Goal: Information Seeking & Learning: Find specific fact

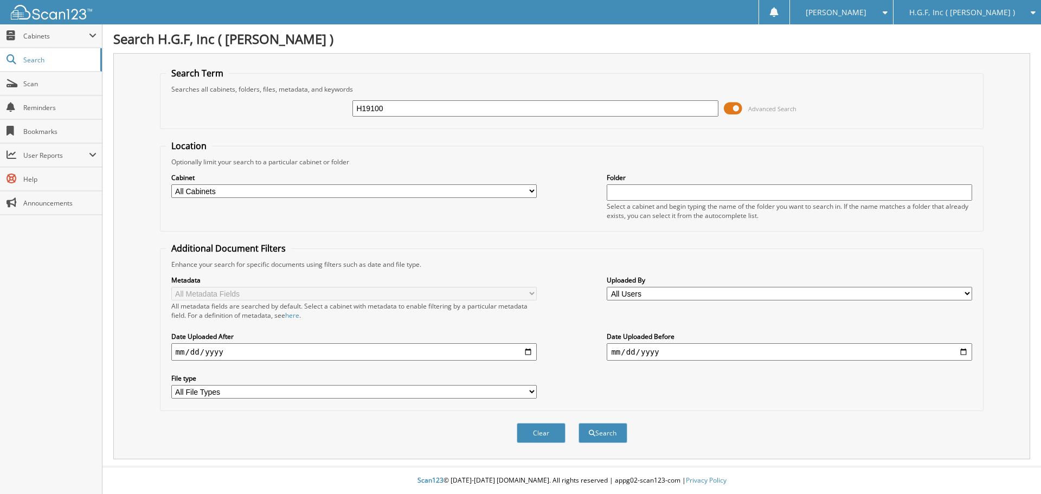
type input "H19100"
click at [579, 423] on button "Search" at bounding box center [603, 433] width 49 height 20
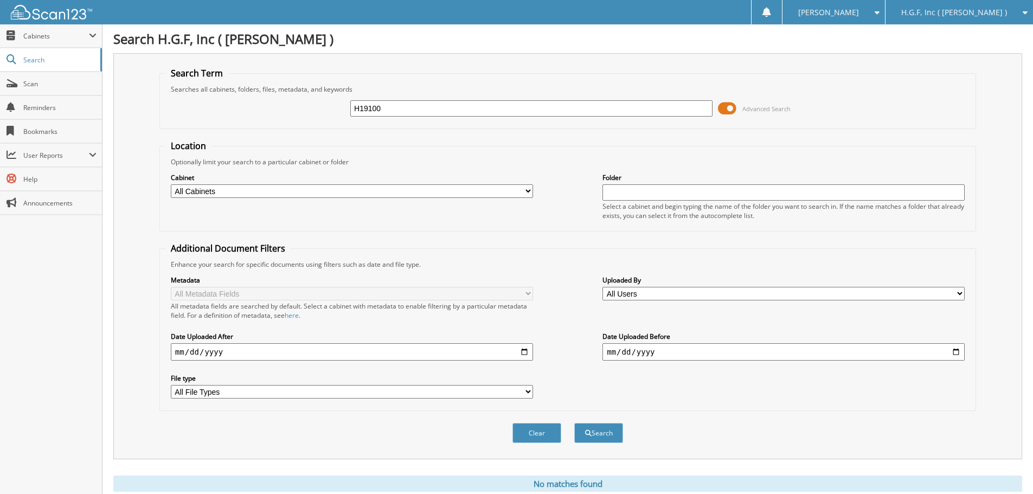
click at [373, 106] on input "H19100" at bounding box center [531, 108] width 362 height 16
type input "H19000"
click at [574, 423] on button "Search" at bounding box center [598, 433] width 49 height 20
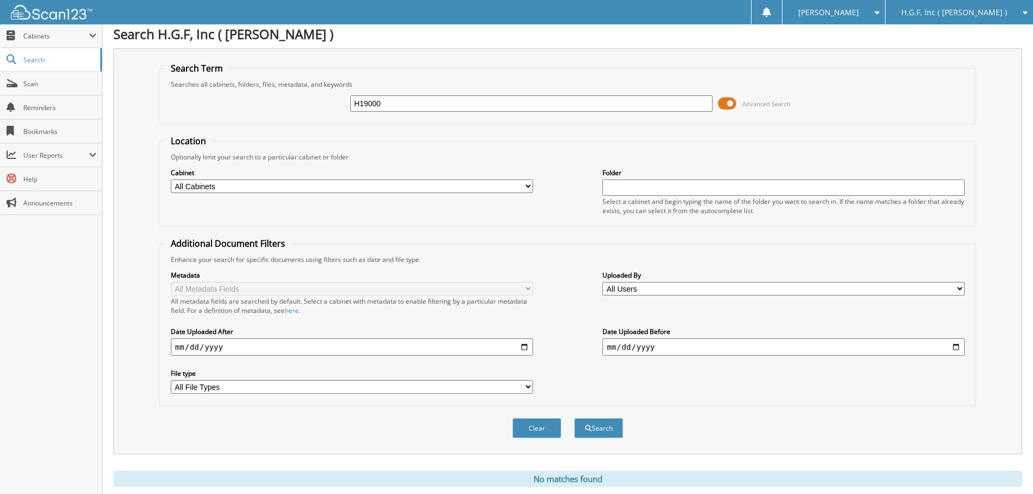
scroll to position [36, 0]
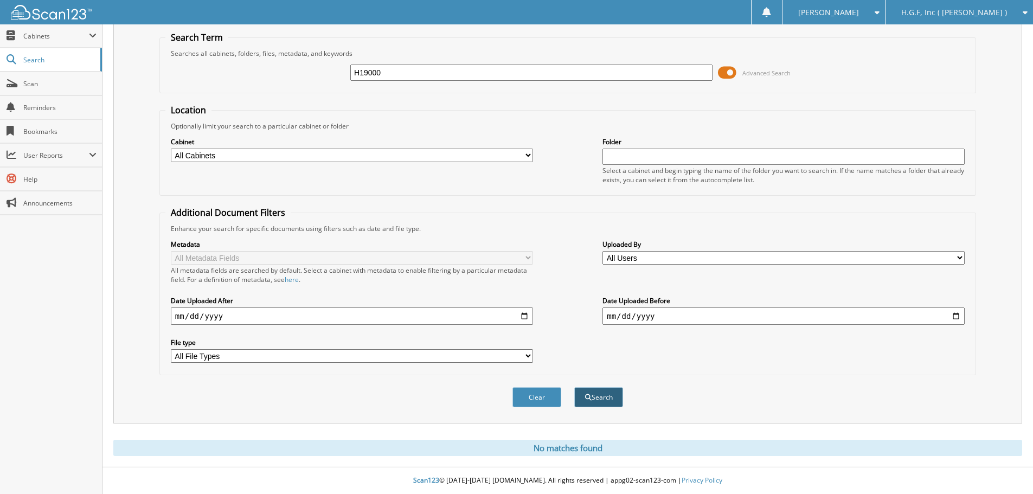
click at [595, 401] on button "Search" at bounding box center [598, 397] width 49 height 20
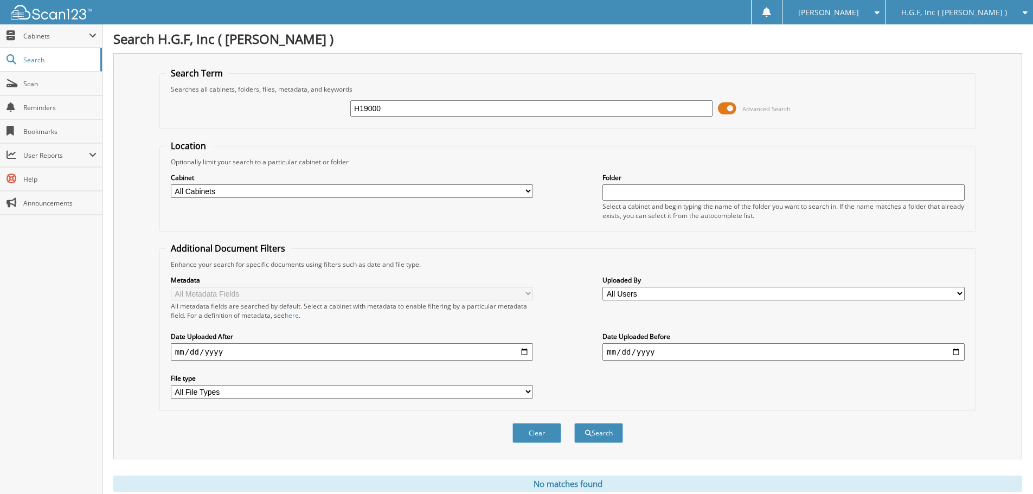
click at [734, 107] on span at bounding box center [727, 108] width 18 height 16
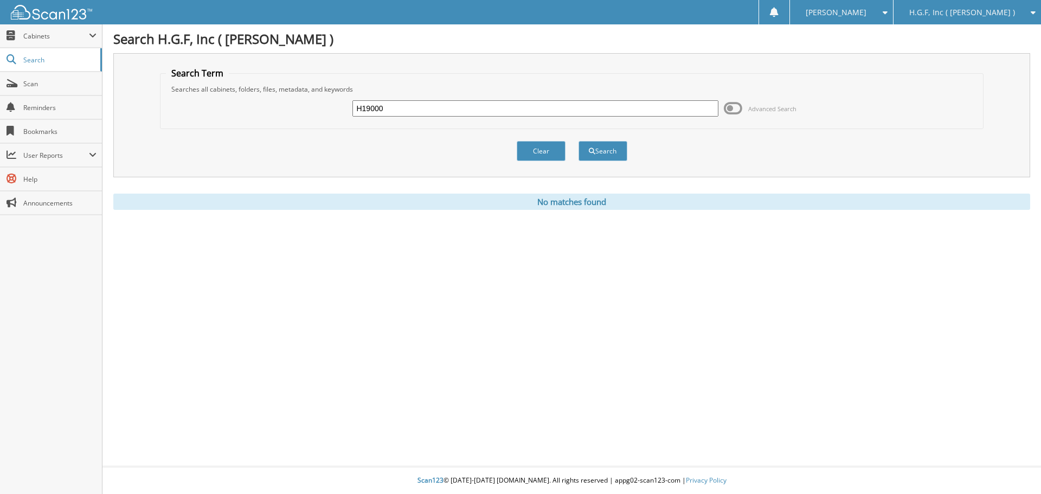
click at [53, 20] on div at bounding box center [46, 12] width 92 height 24
click at [614, 149] on button "Search" at bounding box center [603, 151] width 49 height 20
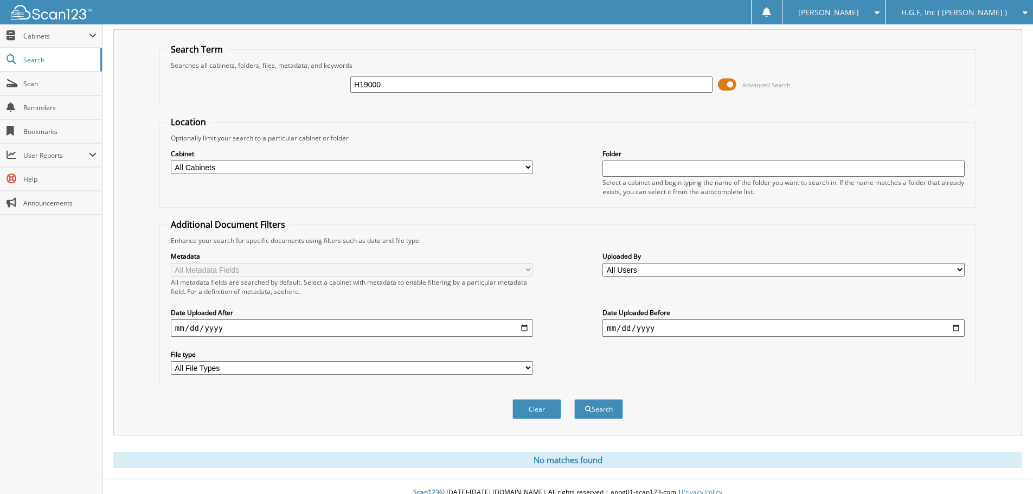
scroll to position [36, 0]
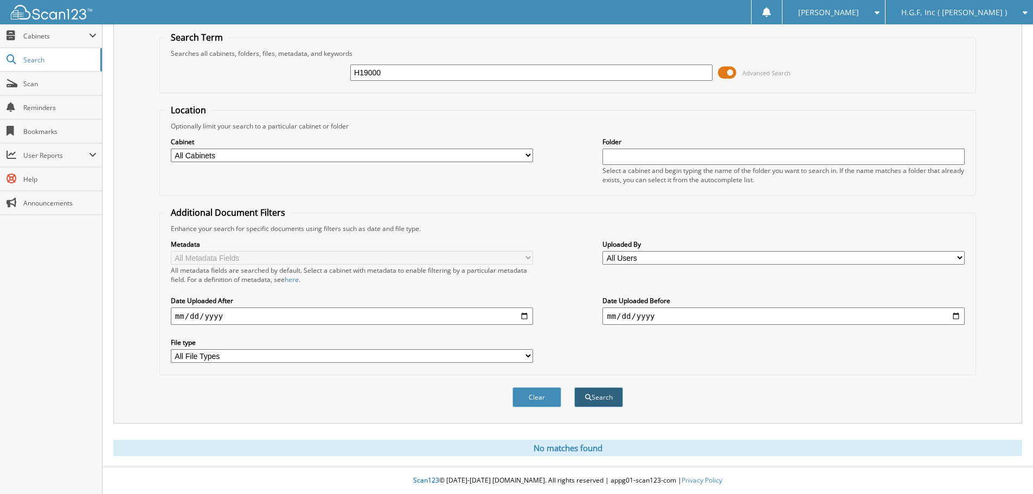
click at [610, 399] on button "Search" at bounding box center [598, 397] width 49 height 20
